Goal: Task Accomplishment & Management: Manage account settings

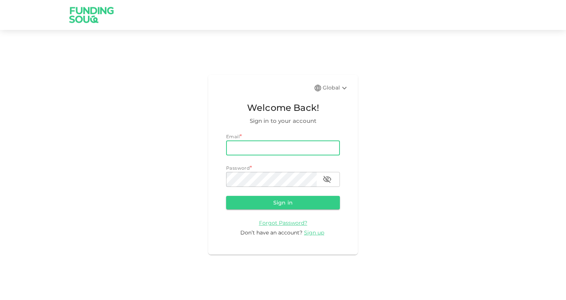
click at [253, 153] on input "email" at bounding box center [283, 147] width 114 height 15
type input "[EMAIL_ADDRESS][DOMAIN_NAME]"
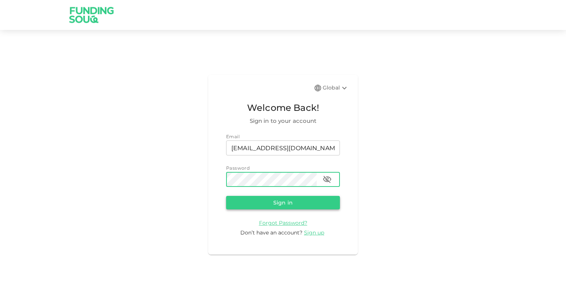
click at [270, 203] on button "Sign in" at bounding box center [283, 202] width 114 height 13
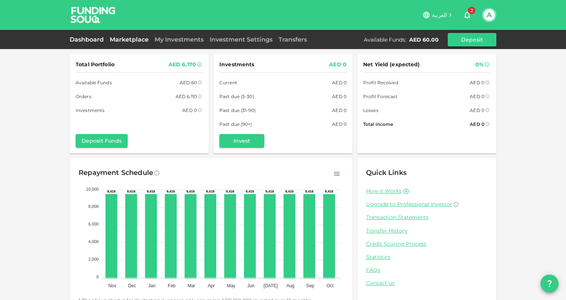
click at [130, 41] on link "Marketplace" at bounding box center [129, 39] width 45 height 7
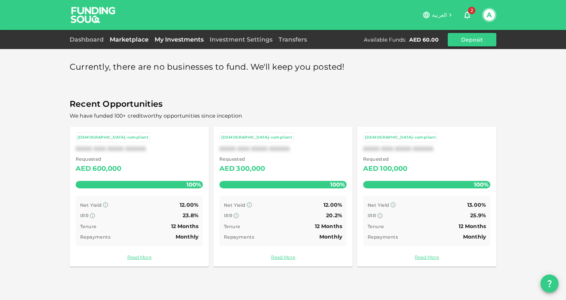
click at [165, 40] on link "My Investments" at bounding box center [179, 39] width 55 height 7
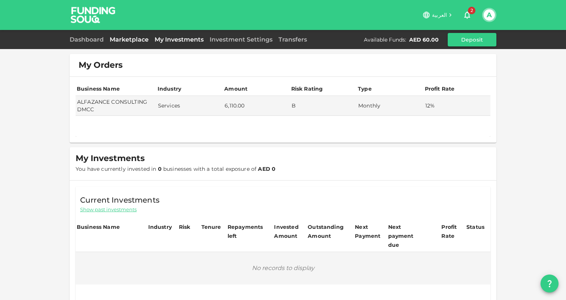
click at [120, 42] on link "Marketplace" at bounding box center [129, 39] width 45 height 7
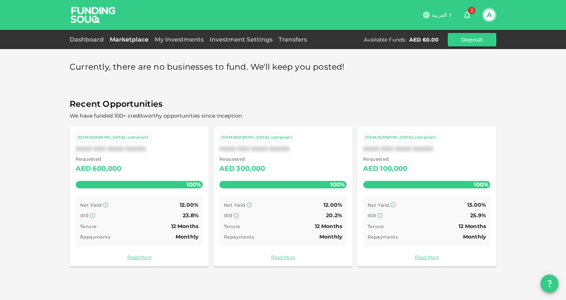
click at [65, 44] on div "Dashboard Marketplace My Investments Investment Settings Transfers Available Fu…" at bounding box center [283, 39] width 566 height 19
click at [90, 41] on link "Dashboard" at bounding box center [88, 39] width 37 height 7
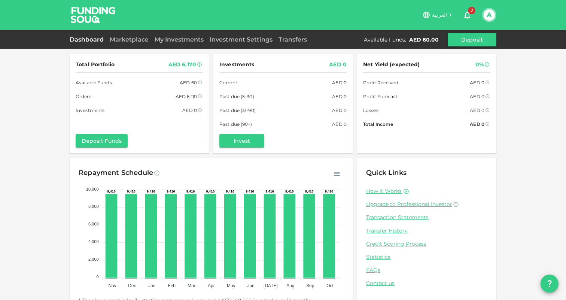
click at [142, 46] on div "Dashboard Marketplace My Investments Investment Settings Transfers Available Fu…" at bounding box center [283, 39] width 427 height 13
click at [139, 42] on link "Marketplace" at bounding box center [129, 39] width 45 height 7
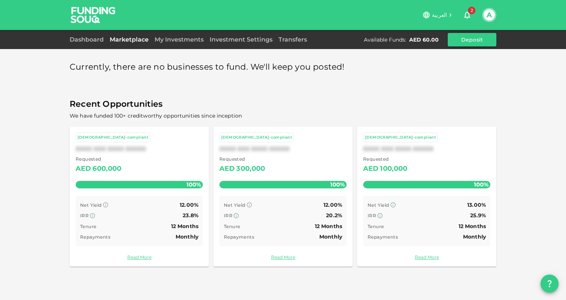
click at [180, 35] on div "Dashboard Marketplace My Investments Investment Settings Transfers Available Fu…" at bounding box center [283, 39] width 427 height 13
click at [181, 45] on div "Dashboard Marketplace My Investments Investment Settings Transfers Available Fu…" at bounding box center [283, 39] width 427 height 13
click at [178, 38] on link "My Investments" at bounding box center [179, 39] width 55 height 7
